Goal: Information Seeking & Learning: Learn about a topic

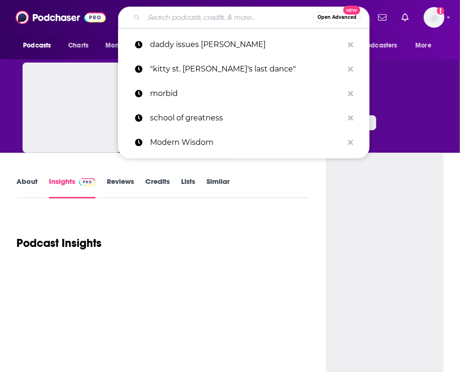
click at [245, 13] on input "Search podcasts, credits, & more..." at bounding box center [228, 17] width 169 height 15
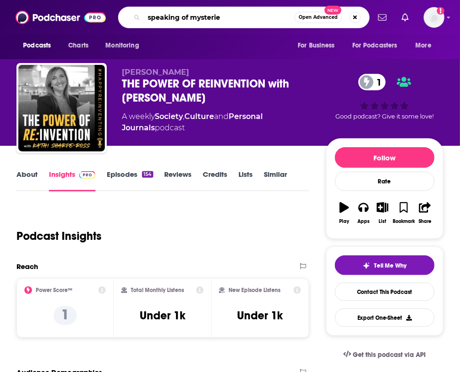
type input "speaking of mysteries"
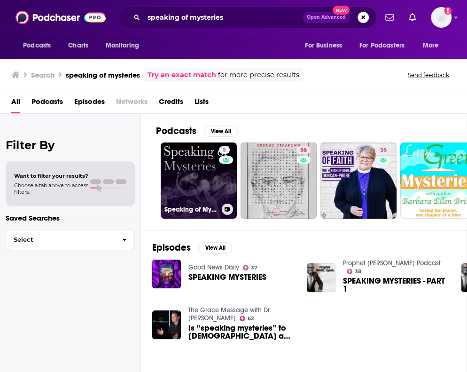
click at [206, 174] on link "5 Speaking of Mysteries" at bounding box center [199, 180] width 76 height 76
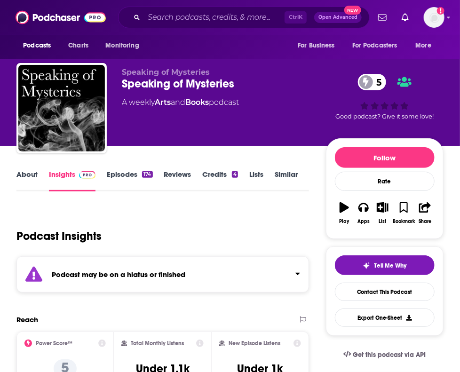
click at [124, 180] on link "Episodes 174" at bounding box center [130, 181] width 46 height 22
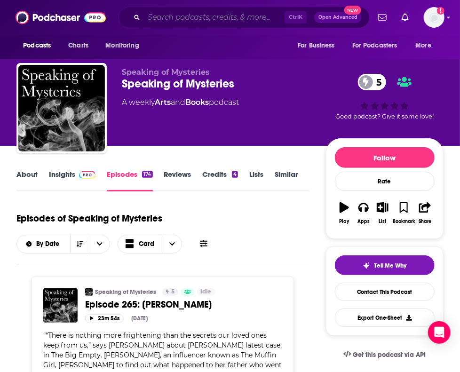
click at [219, 13] on input "Search podcasts, credits, & more..." at bounding box center [214, 17] width 140 height 15
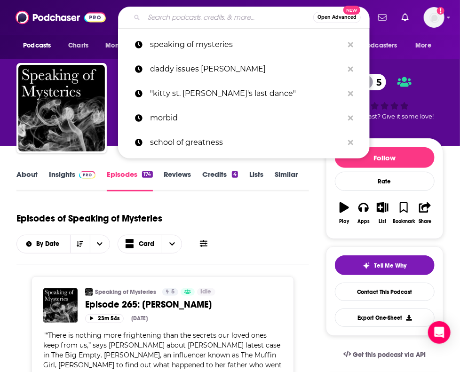
click at [219, 13] on input "Search podcasts, credits, & more..." at bounding box center [228, 17] width 169 height 15
paste input "MYSTERY AND THRILLER MAVENS PODCAS"
type input "MYSTERY AND THRILLER MAVENS PODCAS"
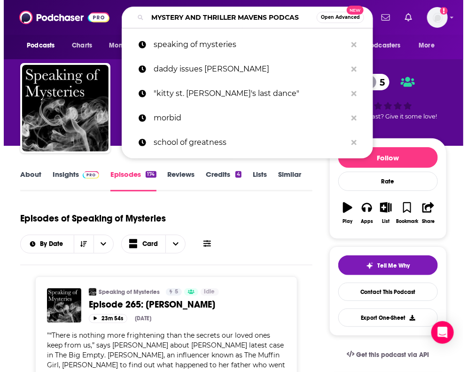
scroll to position [0, 6]
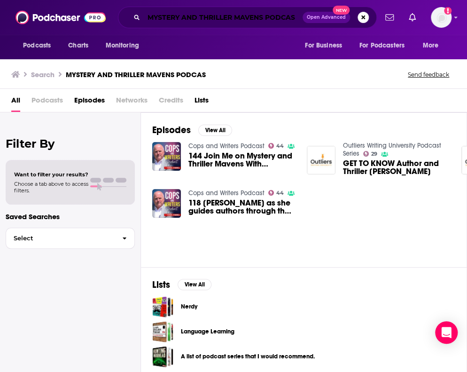
click at [271, 20] on input "MYSTERY AND THRILLER MAVENS PODCAS" at bounding box center [223, 17] width 159 height 15
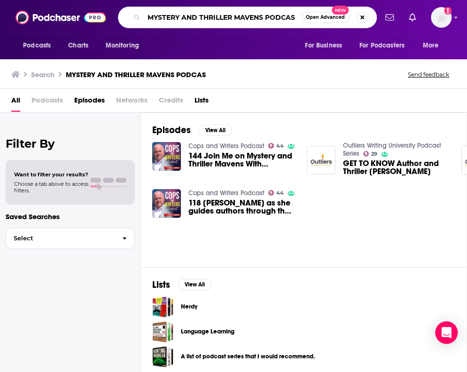
drag, startPoint x: 234, startPoint y: 14, endPoint x: 321, endPoint y: 18, distance: 87.9
click at [321, 18] on div "MYSTERY AND THRILLER MAVENS PODCAS Open Advanced New" at bounding box center [247, 18] width 259 height 22
type input "MYSTERY AND THRILLER"
